Goal: Task Accomplishment & Management: Manage account settings

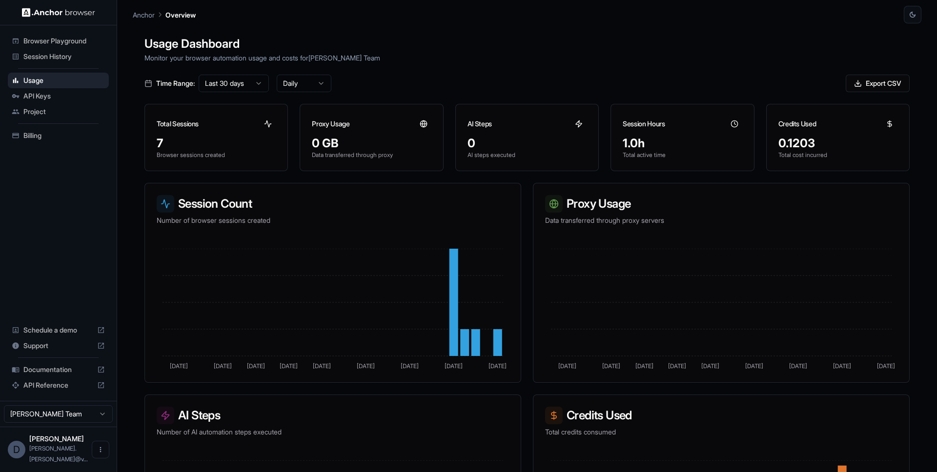
scroll to position [123, 0]
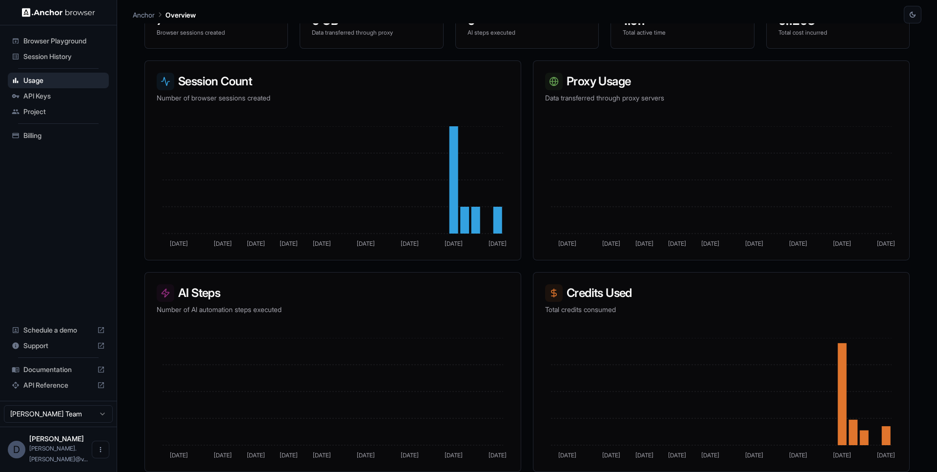
click at [62, 53] on span "Session History" at bounding box center [64, 57] width 82 height 10
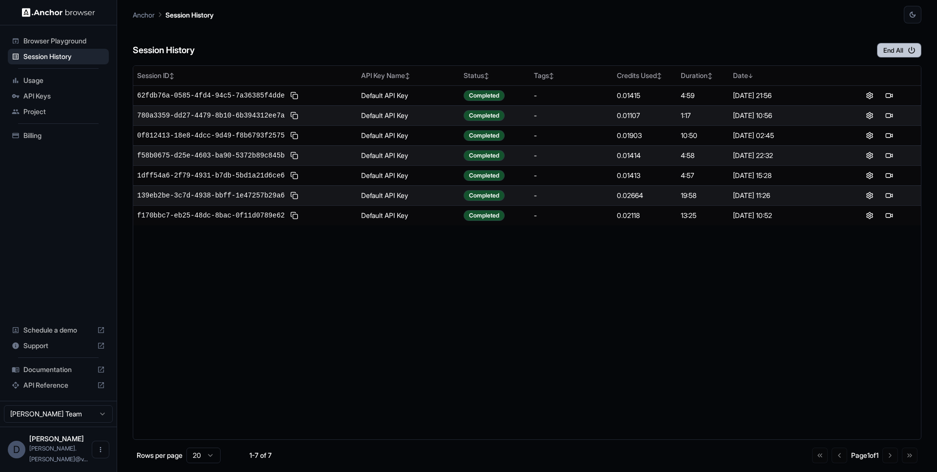
click at [899, 54] on button "End All" at bounding box center [899, 50] width 44 height 15
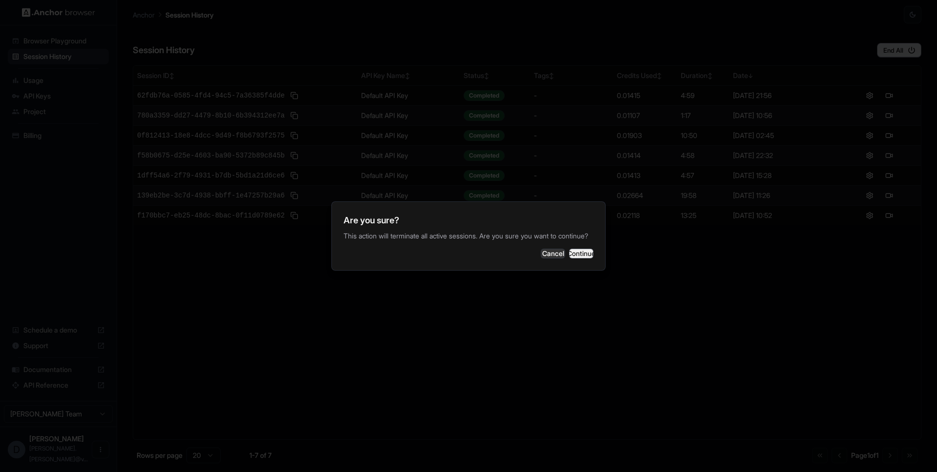
click at [574, 259] on button "Continue" at bounding box center [581, 254] width 24 height 10
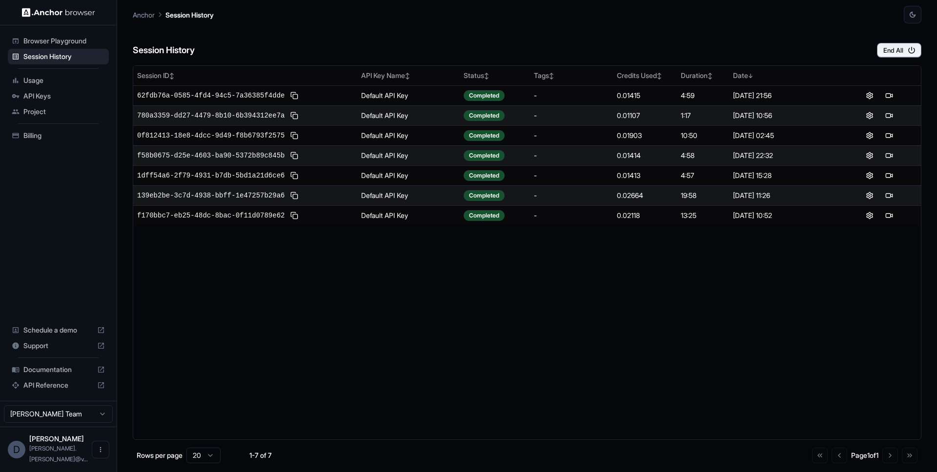
click at [749, 327] on div "Session ID ↕ API Key Name ↕ Status ↕ Tags ↕ Credits Used ↕ Duration ↕ Date ↓ 62…" at bounding box center [527, 252] width 789 height 375
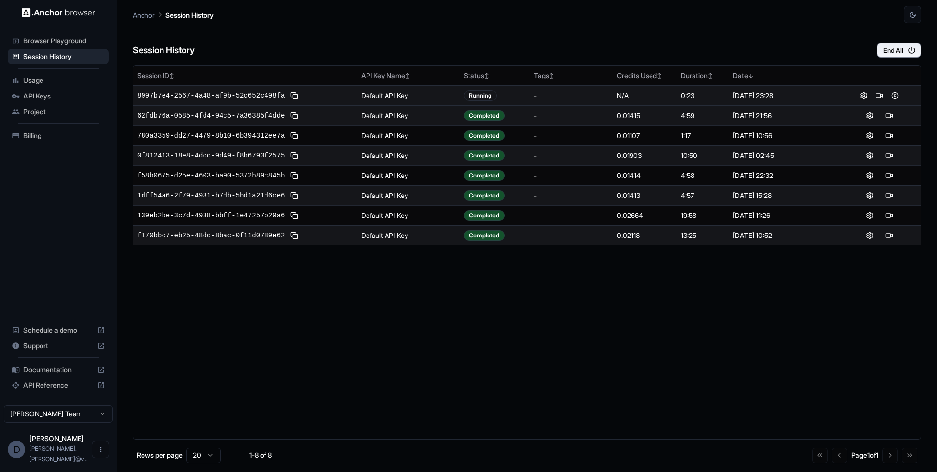
click at [279, 93] on span "8997b7e4-2567-4a48-af9b-52c652c498fa" at bounding box center [210, 96] width 147 height 10
click at [876, 96] on button at bounding box center [880, 96] width 12 height 12
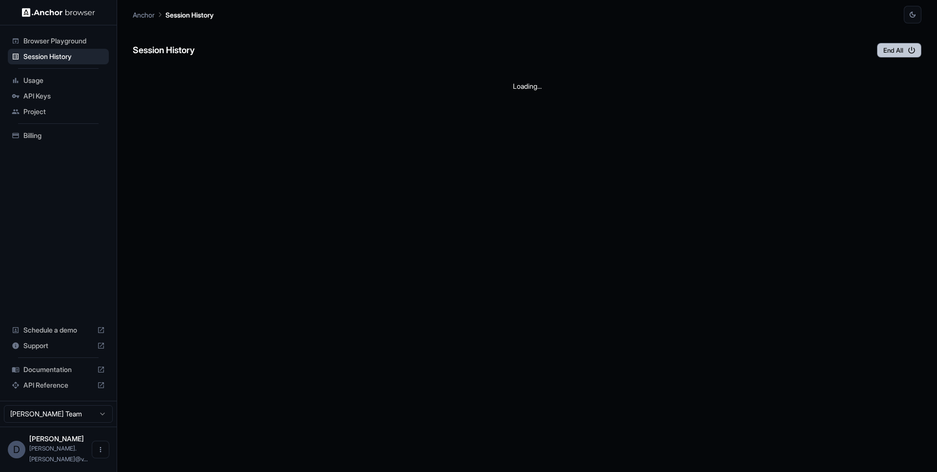
click at [896, 53] on button "End All" at bounding box center [899, 50] width 44 height 15
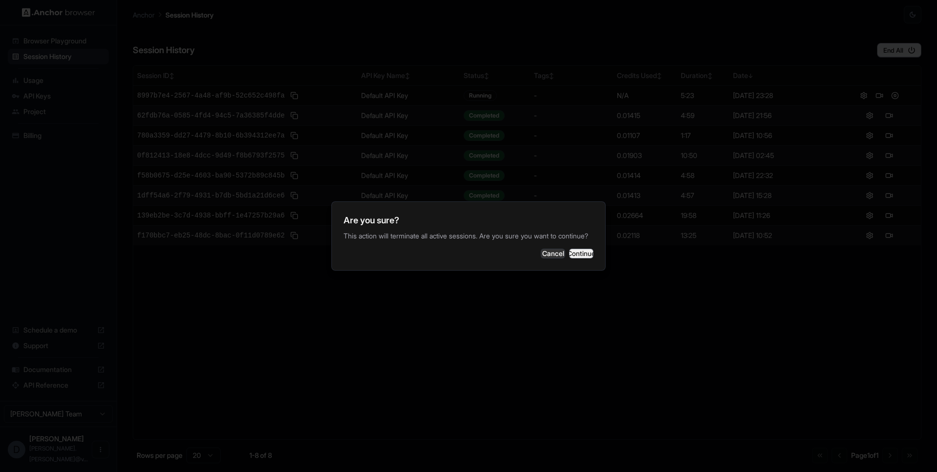
click at [575, 259] on button "Continue" at bounding box center [581, 254] width 24 height 10
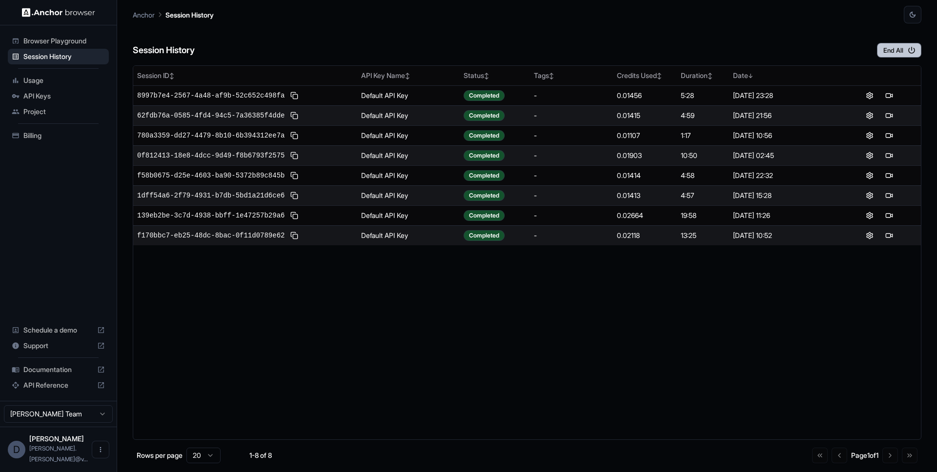
click at [905, 54] on button "End All" at bounding box center [899, 50] width 44 height 15
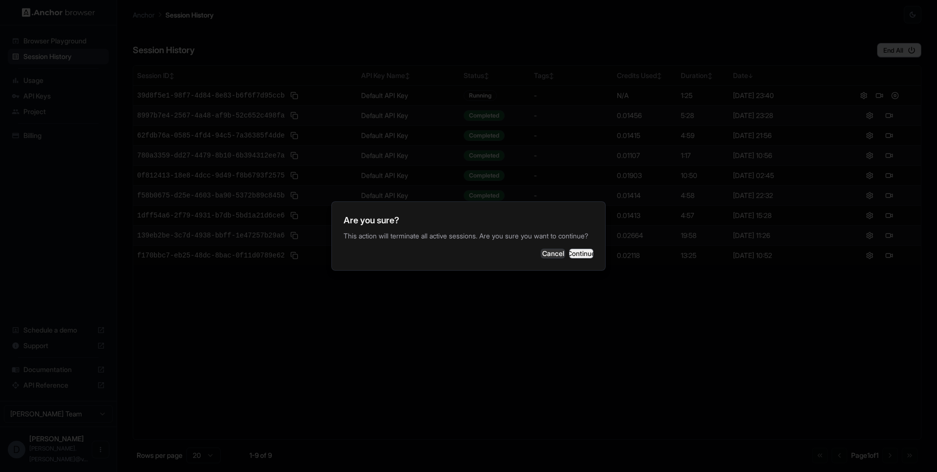
click at [573, 255] on button "Continue" at bounding box center [581, 254] width 24 height 10
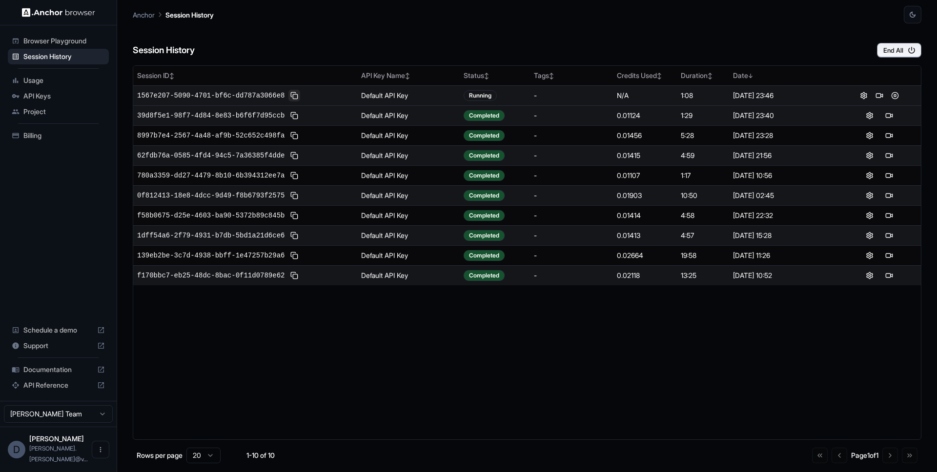
click at [296, 96] on button at bounding box center [294, 96] width 12 height 12
